Goal: Task Accomplishment & Management: Manage account settings

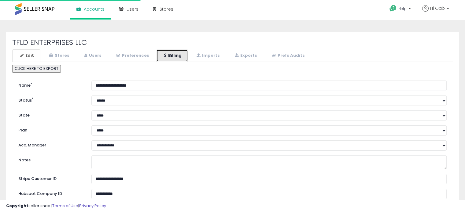
click at [165, 57] on link "Billing" at bounding box center [172, 55] width 32 height 13
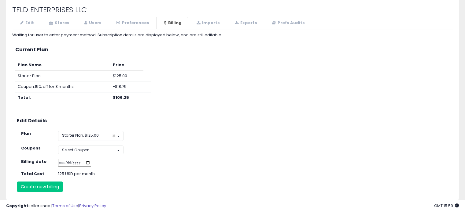
scroll to position [33, 0]
click at [113, 135] on span "×" at bounding box center [114, 136] width 4 height 6
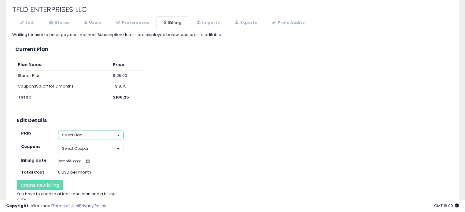
click at [116, 136] on button "Select Plan" at bounding box center [91, 135] width 66 height 9
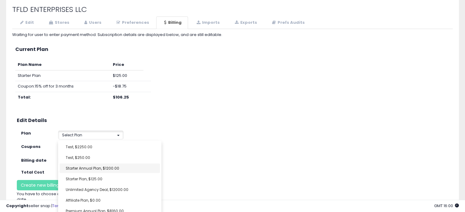
select select "**********"
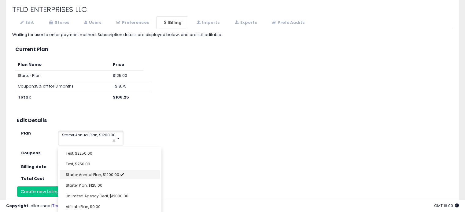
click at [160, 135] on div "**********" at bounding box center [108, 138] width 110 height 15
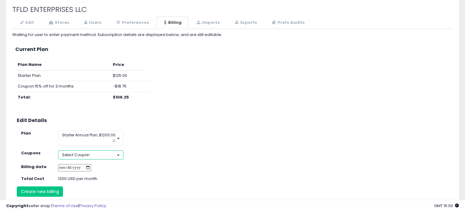
click at [118, 153] on button "Select Coupon" at bounding box center [91, 155] width 66 height 9
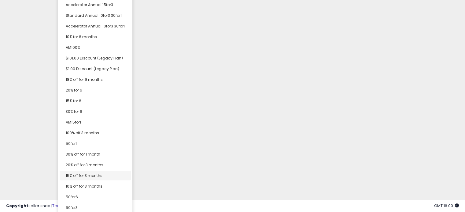
scroll to position [82, 0]
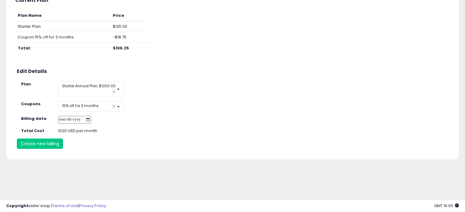
click at [101, 172] on div "**********" at bounding box center [232, 71] width 459 height 254
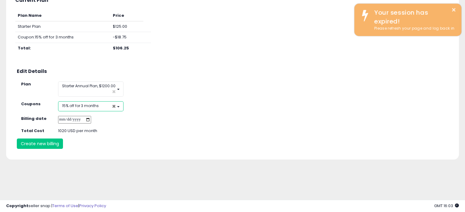
click at [112, 106] on span "×" at bounding box center [114, 106] width 4 height 6
select select
click at [112, 106] on button "Select Coupon" at bounding box center [91, 105] width 66 height 9
click at [111, 114] on div "Waiting for user to enter payment method. Subscription details are displayed be…" at bounding box center [232, 66] width 440 height 166
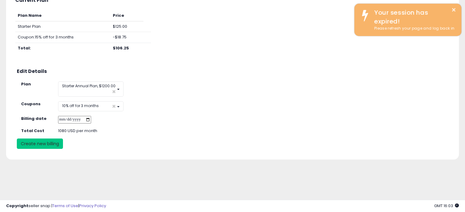
click at [56, 143] on button "Create new billing" at bounding box center [40, 144] width 46 height 10
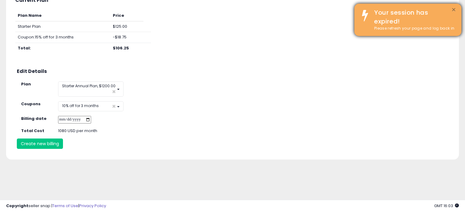
click at [453, 8] on button "×" at bounding box center [453, 10] width 5 height 8
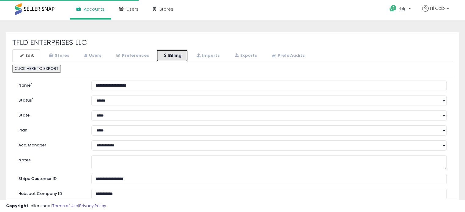
click at [170, 59] on link "Billing" at bounding box center [172, 55] width 32 height 13
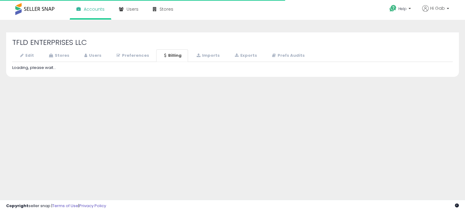
click at [171, 57] on link "Billing" at bounding box center [172, 55] width 32 height 13
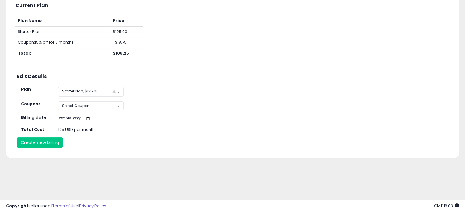
scroll to position [79, 0]
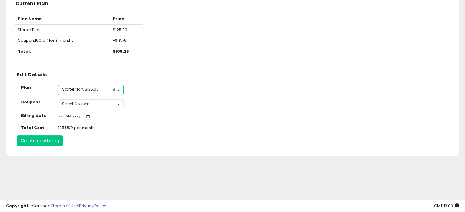
click at [115, 89] on span "×" at bounding box center [114, 90] width 4 height 6
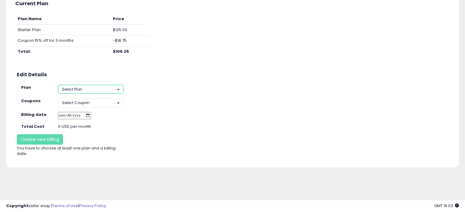
click at [115, 89] on button "Select Plan" at bounding box center [91, 89] width 66 height 9
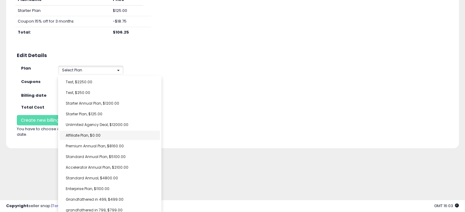
scroll to position [21, 0]
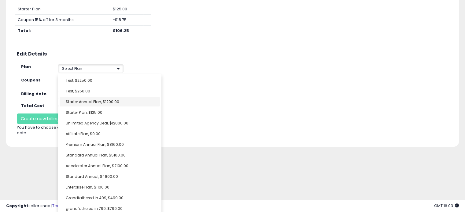
select select "**********"
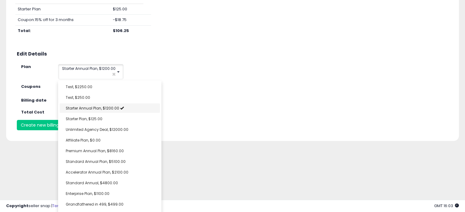
scroll to position [5, 0]
click at [169, 76] on div "**********" at bounding box center [236, 65] width 441 height 30
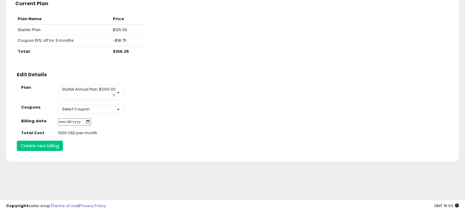
scroll to position [0, 0]
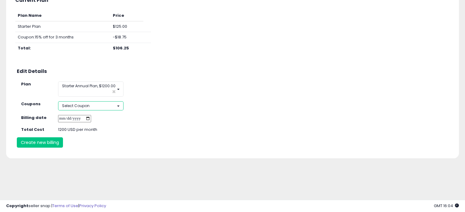
click at [97, 106] on button "Select Coupon" at bounding box center [91, 105] width 66 height 9
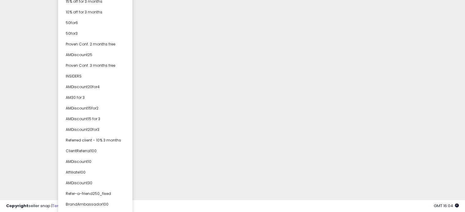
scroll to position [360, 0]
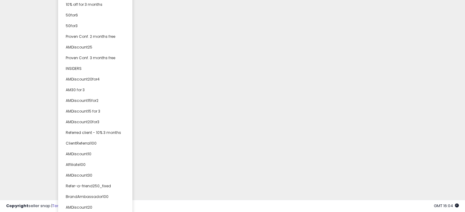
click at [182, 88] on div "Unable to login Retrieving listings data.. has not yet accepted the Terms of Us…" at bounding box center [232, 65] width 465 height 295
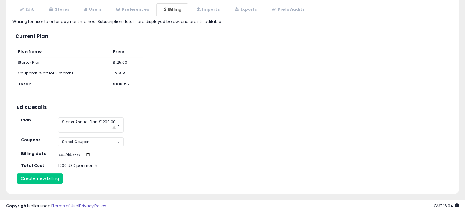
scroll to position [46, 0]
click at [55, 174] on button "Create new billing" at bounding box center [40, 178] width 46 height 10
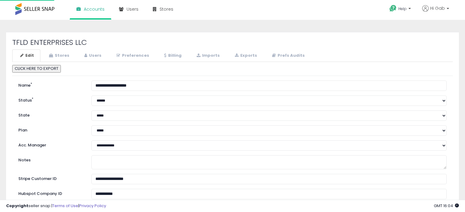
scroll to position [46, 0]
